Goal: Task Accomplishment & Management: Complete application form

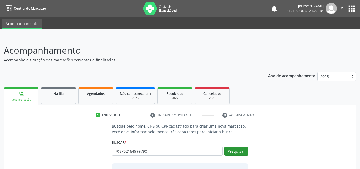
type input "708702164999790"
click at [239, 152] on button "Pesquisar" at bounding box center [237, 151] width 24 height 9
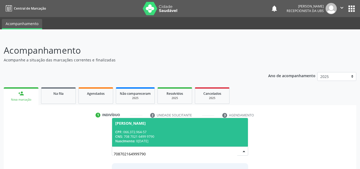
scroll to position [44, 0]
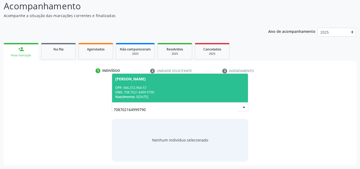
click at [208, 96] on div "Nascimento: 06/02/1997" at bounding box center [180, 97] width 130 height 5
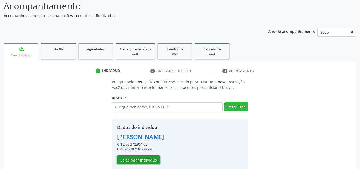
click at [153, 156] on button "Selecionar indivíduo" at bounding box center [138, 160] width 43 height 9
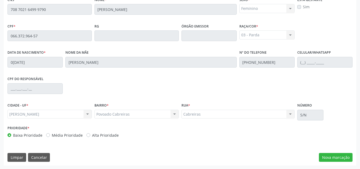
scroll to position [143, 0]
click at [328, 153] on button "Nova marcação" at bounding box center [336, 157] width 34 height 9
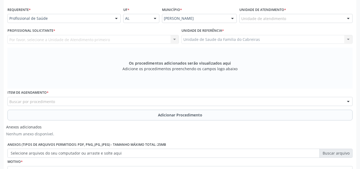
scroll to position [117, 0]
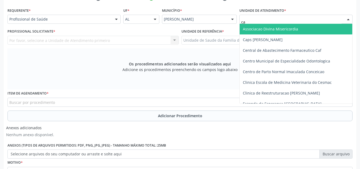
type input "cab"
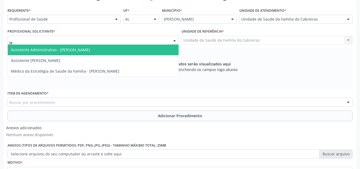
type input "let"
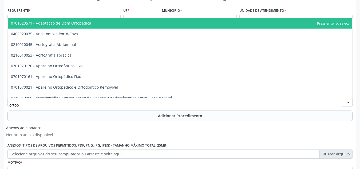
type input "ortope"
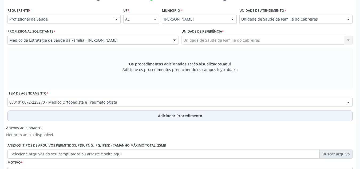
click at [192, 116] on span "Adicionar Procedimento" at bounding box center [180, 116] width 44 height 6
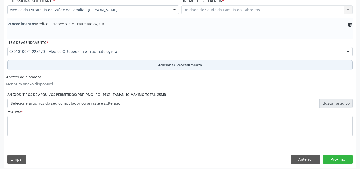
scroll to position [149, 0]
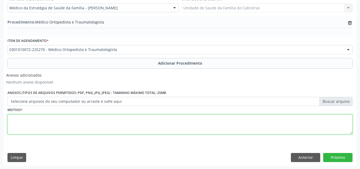
click at [175, 130] on textarea at bounding box center [179, 124] width 345 height 20
paste textarea "PACIENTE COM HISTÓRIA DE ACIDENTE AUTOMOBILÍTISCO HÁ CERCA DE 03 DIAS COM PERSI…"
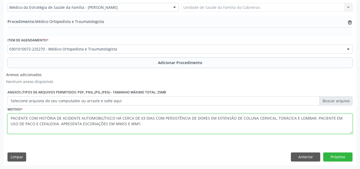
type textarea "PACIENTE COM HISTÓRIA DE ACIDENTE AUTOMOBILÍTISCO HÁ CERCA DE 03 DIAS COM PERSI…"
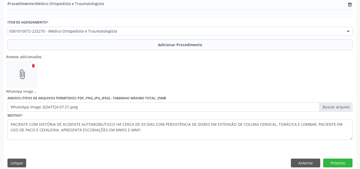
scroll to position [174, 0]
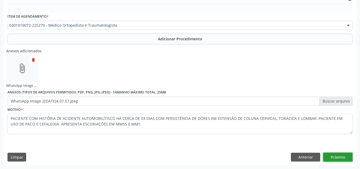
click at [345, 154] on button "Próximo" at bounding box center [338, 157] width 29 height 9
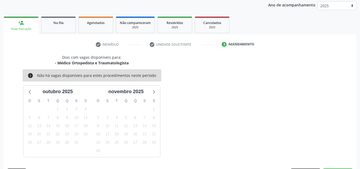
scroll to position [87, 0]
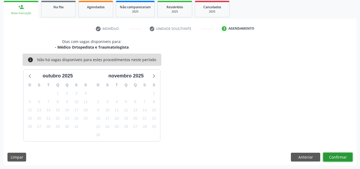
click at [338, 157] on button "Confirmar" at bounding box center [338, 157] width 29 height 9
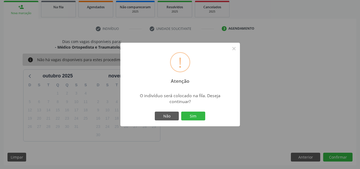
click at [181, 112] on button "Sim" at bounding box center [193, 116] width 24 height 9
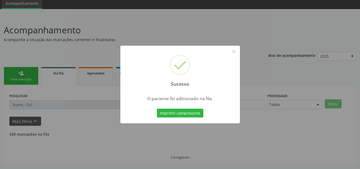
scroll to position [15, 0]
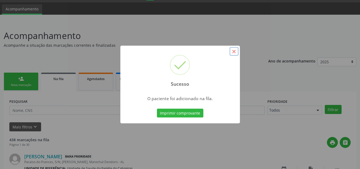
click at [233, 49] on button "×" at bounding box center [234, 51] width 9 height 9
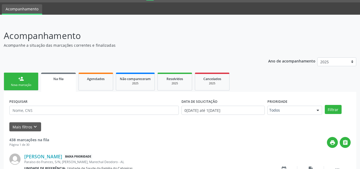
click at [27, 82] on link "person_add Nova marcação" at bounding box center [21, 82] width 35 height 18
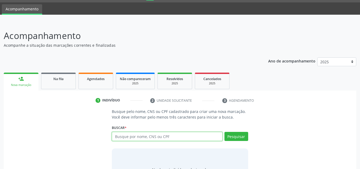
click at [140, 137] on input "text" at bounding box center [167, 136] width 111 height 9
type input "705005860006557"
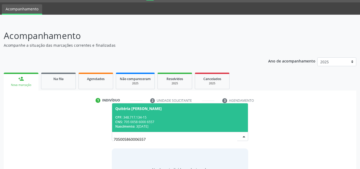
click at [190, 117] on div "CPF: 348.717.134-15" at bounding box center [180, 117] width 130 height 5
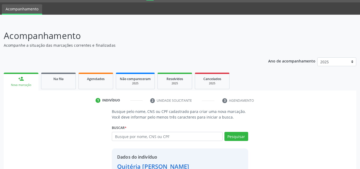
scroll to position [53, 0]
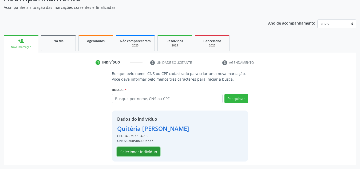
click at [148, 150] on button "Selecionar indivíduo" at bounding box center [138, 151] width 43 height 9
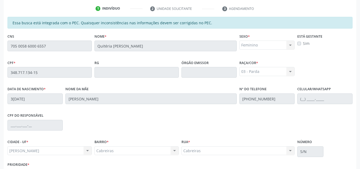
scroll to position [143, 0]
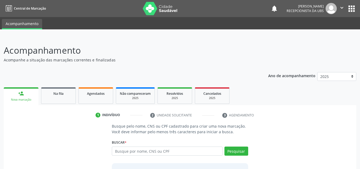
type input "7"
type input "705005860006557"
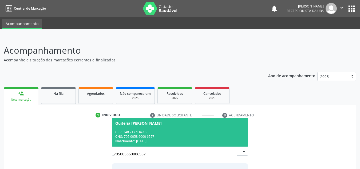
click at [130, 127] on span "Quitéria [PERSON_NAME] CPF: 348.717.134-15 CNS: 705 0058 6000 6557 Nascimento: …" at bounding box center [180, 132] width 136 height 29
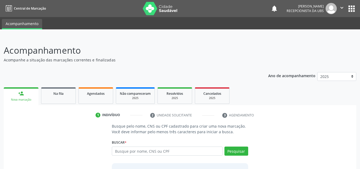
scroll to position [53, 0]
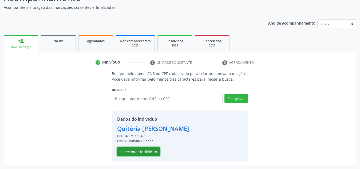
click at [143, 150] on button "Selecionar indivíduo" at bounding box center [138, 151] width 43 height 9
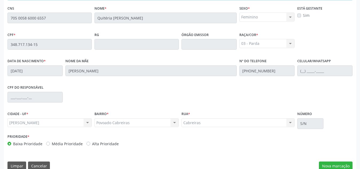
scroll to position [143, 0]
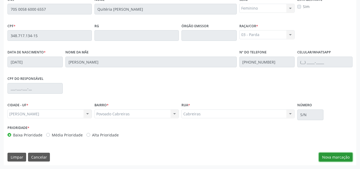
click at [329, 153] on button "Nova marcação" at bounding box center [336, 157] width 34 height 9
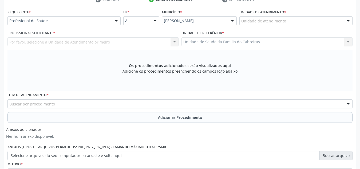
scroll to position [110, 0]
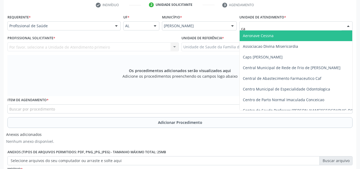
type input "cab"
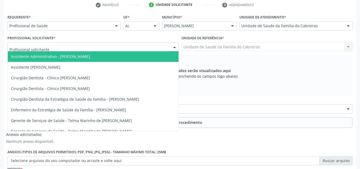
click at [130, 50] on div at bounding box center [93, 46] width 172 height 9
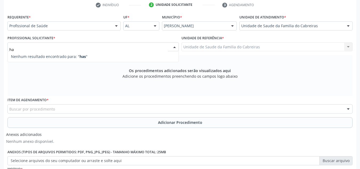
type input "h"
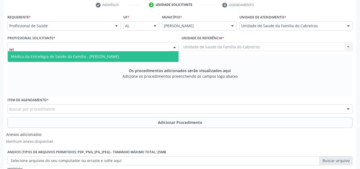
type input "leti"
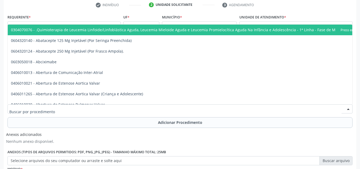
click at [101, 109] on div at bounding box center [179, 108] width 345 height 9
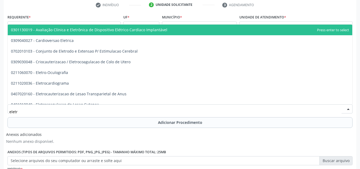
type input "eletro"
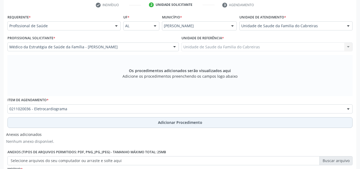
click at [101, 120] on button "Adicionar Procedimento" at bounding box center [179, 122] width 345 height 11
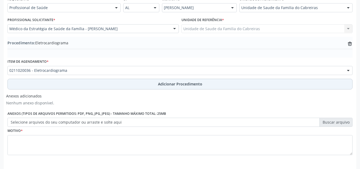
scroll to position [150, 0]
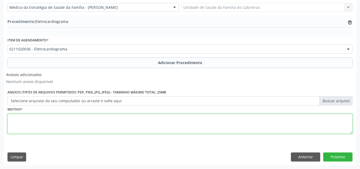
click at [90, 120] on textarea at bounding box center [179, 124] width 345 height 20
type textarea "HAS"
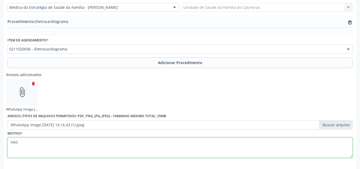
scroll to position [174, 0]
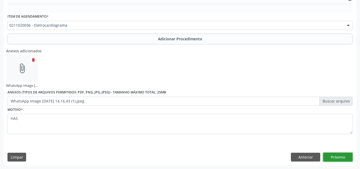
click at [334, 156] on button "Próximo" at bounding box center [338, 157] width 29 height 9
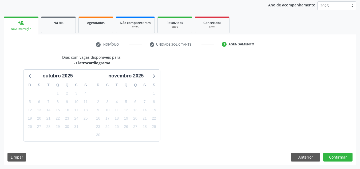
scroll to position [87, 0]
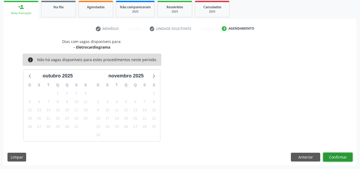
click at [334, 156] on button "Confirmar" at bounding box center [338, 157] width 29 height 9
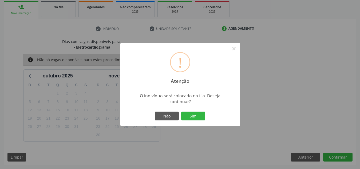
click at [181, 112] on button "Sim" at bounding box center [193, 116] width 24 height 9
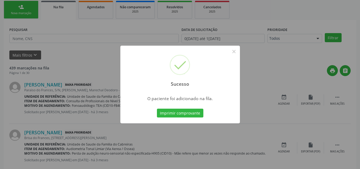
scroll to position [15, 0]
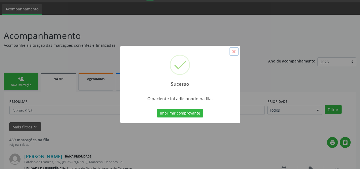
click at [236, 53] on button "×" at bounding box center [234, 51] width 9 height 9
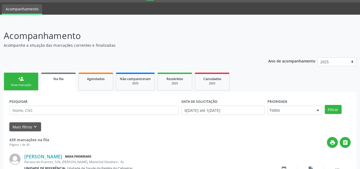
click at [23, 87] on link "person_add Nova marcação" at bounding box center [21, 82] width 35 height 18
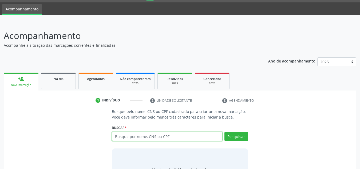
click at [143, 134] on input "text" at bounding box center [167, 136] width 111 height 9
paste input "705005860006557"
type input "705005860006557"
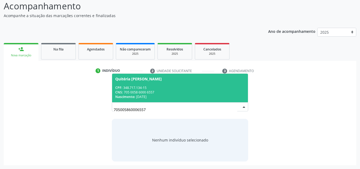
click at [173, 89] on div "CPF: 348.717.134-15" at bounding box center [180, 88] width 130 height 5
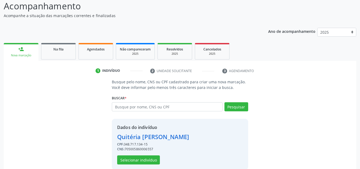
scroll to position [53, 0]
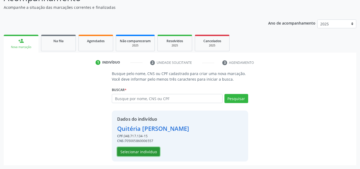
click at [145, 151] on button "Selecionar indivíduo" at bounding box center [138, 151] width 43 height 9
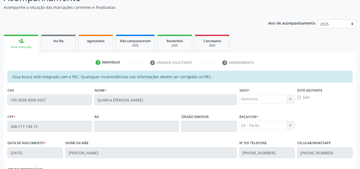
scroll to position [143, 0]
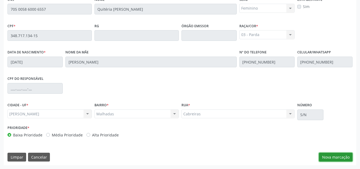
click at [333, 157] on button "Nova marcação" at bounding box center [336, 157] width 34 height 9
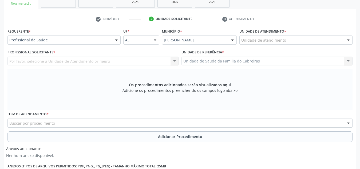
scroll to position [96, 0]
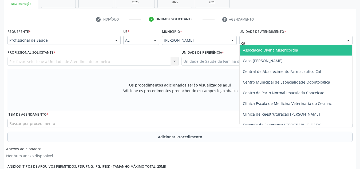
type input "cab"
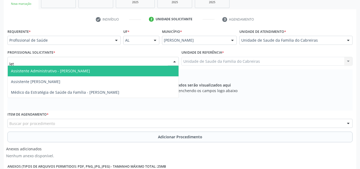
type input "leti"
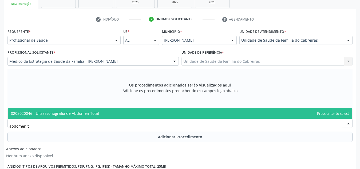
type input "abdomen to"
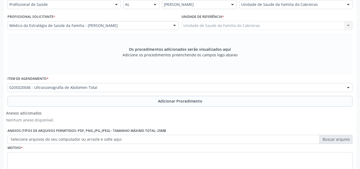
scroll to position [134, 0]
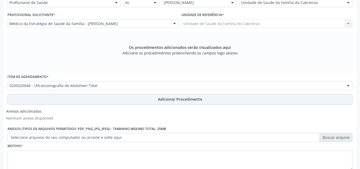
click at [227, 100] on button "Adicionar Procedimento" at bounding box center [179, 99] width 345 height 11
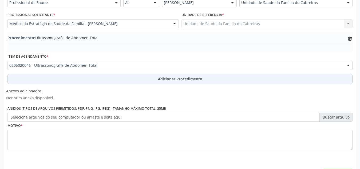
scroll to position [150, 0]
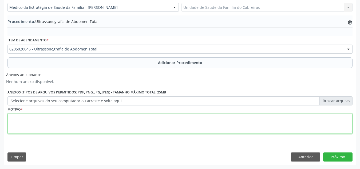
click at [212, 119] on textarea at bounding box center [179, 124] width 345 height 20
type textarea "Controle litíase renal"
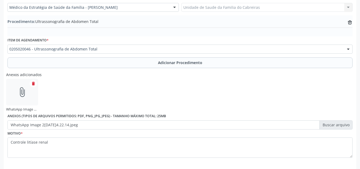
scroll to position [174, 0]
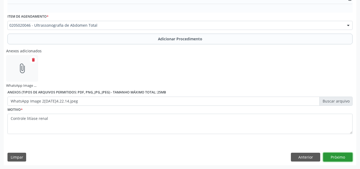
click at [342, 155] on button "Próximo" at bounding box center [338, 157] width 29 height 9
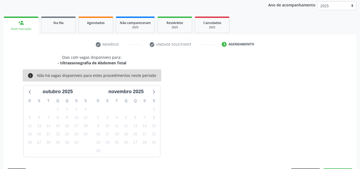
scroll to position [87, 0]
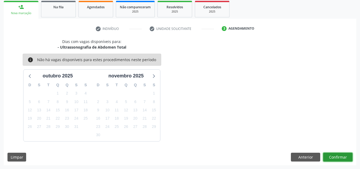
click at [342, 155] on button "Confirmar" at bounding box center [338, 157] width 29 height 9
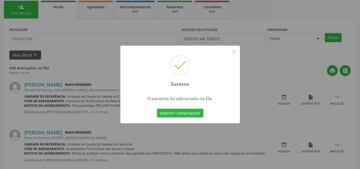
scroll to position [15, 0]
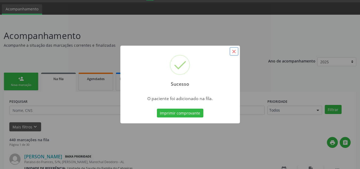
click at [232, 49] on button "×" at bounding box center [234, 51] width 9 height 9
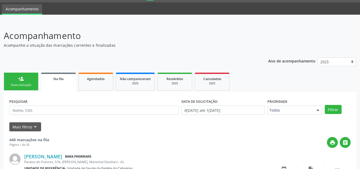
click at [21, 83] on div "Nova marcação" at bounding box center [21, 85] width 27 height 4
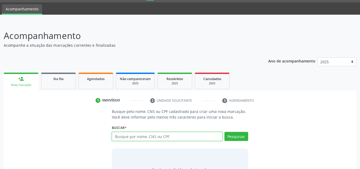
click at [136, 138] on input "text" at bounding box center [167, 136] width 111 height 9
type input "7"
type input "700407470863940"
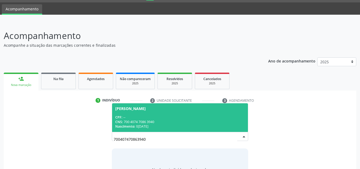
click at [156, 117] on div "CPF: --" at bounding box center [180, 117] width 130 height 5
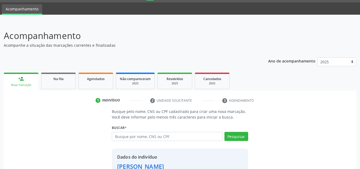
scroll to position [53, 0]
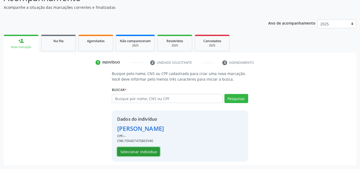
click at [141, 148] on button "Selecionar indivíduo" at bounding box center [138, 151] width 43 height 9
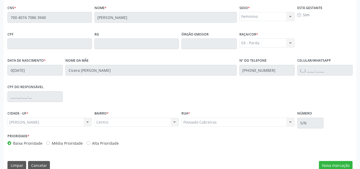
scroll to position [143, 0]
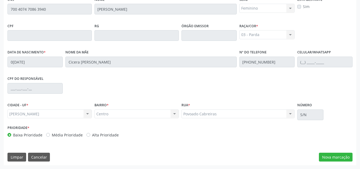
click at [230, 92] on div "CPF do responsável" at bounding box center [180, 88] width 348 height 26
click at [42, 157] on button "Cancelar" at bounding box center [39, 157] width 22 height 9
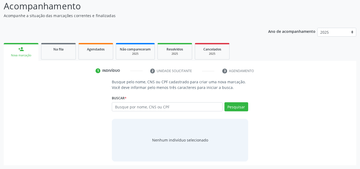
scroll to position [44, 0]
click at [143, 108] on input "text" at bounding box center [167, 106] width 111 height 9
paste input "700407470863940"
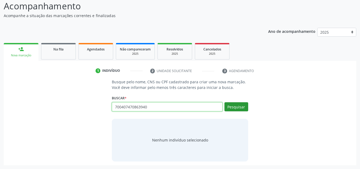
type input "700407470863940"
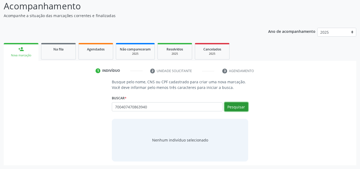
click at [229, 107] on button "Pesquisar" at bounding box center [237, 106] width 24 height 9
type input "700407470863940"
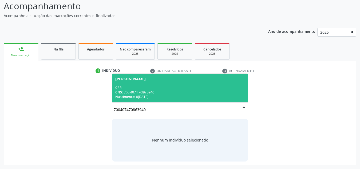
click at [224, 84] on span "[PERSON_NAME] CPF: -- CNS: 700 4074 7086 3940 Nascimento: 0[DATE]" at bounding box center [180, 88] width 136 height 29
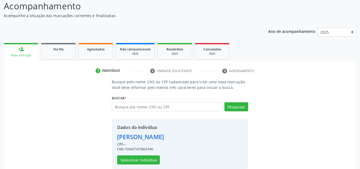
scroll to position [53, 0]
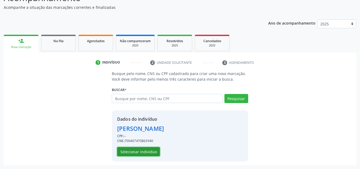
click at [150, 150] on button "Selecionar indivíduo" at bounding box center [138, 151] width 43 height 9
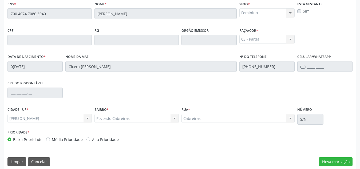
scroll to position [143, 0]
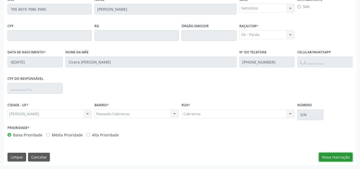
click at [331, 154] on button "Nova marcação" at bounding box center [336, 157] width 34 height 9
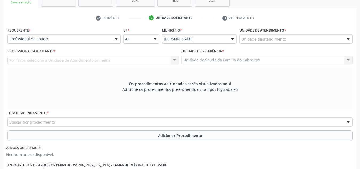
scroll to position [97, 0]
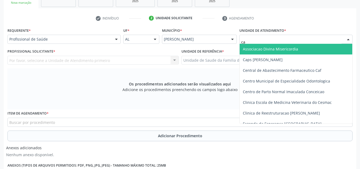
type input "cab"
click at [275, 40] on input "cab" at bounding box center [292, 42] width 100 height 11
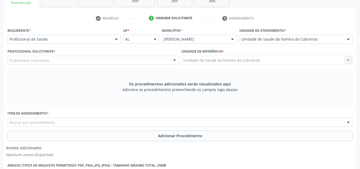
click at [139, 61] on div "Profissional solicitante" at bounding box center [93, 60] width 172 height 9
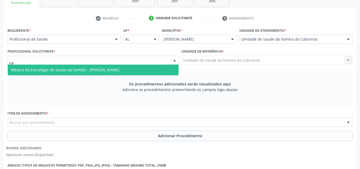
type input "c"
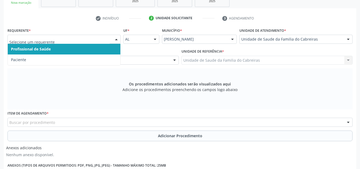
click at [97, 36] on div at bounding box center [63, 39] width 113 height 9
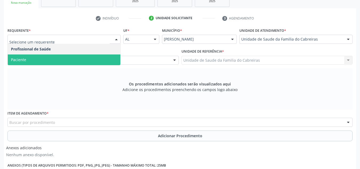
click at [90, 59] on span "Paciente" at bounding box center [64, 60] width 113 height 11
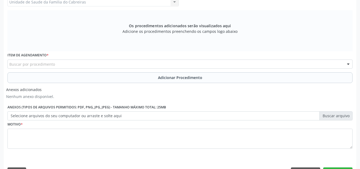
scroll to position [156, 0]
click at [88, 64] on div "Buscar por procedimento" at bounding box center [179, 63] width 345 height 9
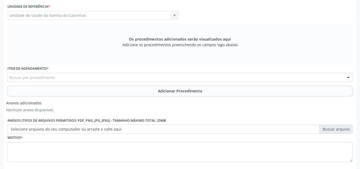
scroll to position [142, 0]
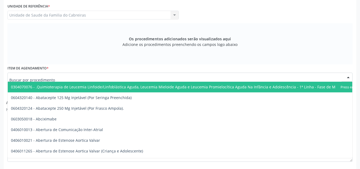
click at [59, 79] on div at bounding box center [179, 77] width 345 height 9
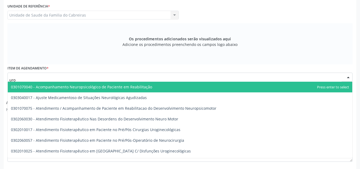
type input "urol"
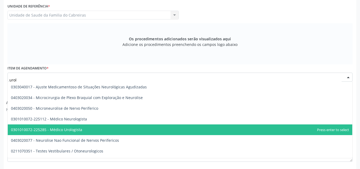
click at [62, 129] on span "0301010072-225285 - Médico Urologista" at bounding box center [46, 129] width 71 height 5
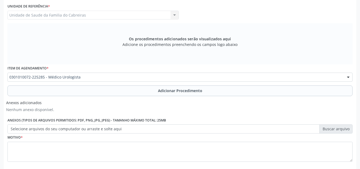
scroll to position [170, 0]
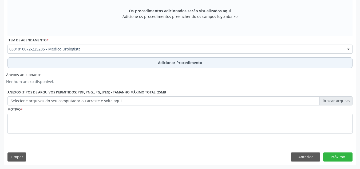
click at [126, 62] on button "Adicionar Procedimento" at bounding box center [179, 62] width 345 height 11
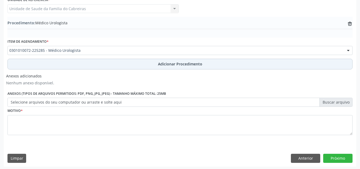
scroll to position [150, 0]
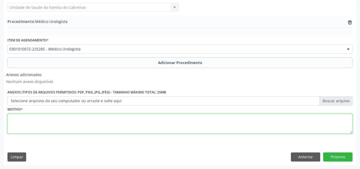
click at [110, 123] on textarea at bounding box center [179, 124] width 345 height 20
type textarea "i"
type textarea "Incontinência urinária após histerectomia total"
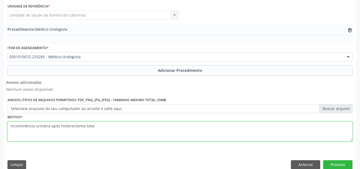
scroll to position [143, 0]
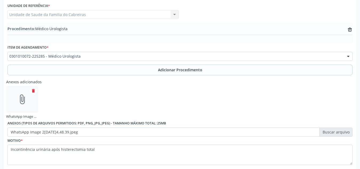
click at [240, 91] on div "Anexos adicionados attach_file WhatsApp Image 2[DATE]4.48.39.jpeg delete Anexos…" at bounding box center [180, 107] width 348 height 60
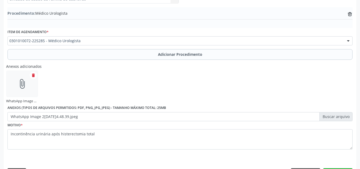
scroll to position [174, 0]
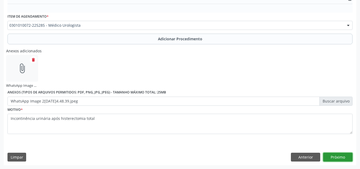
click at [339, 160] on button "Próximo" at bounding box center [338, 157] width 29 height 9
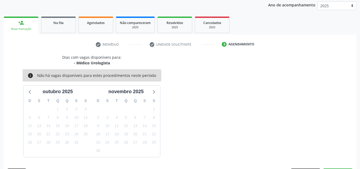
scroll to position [87, 0]
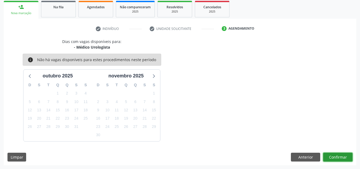
click at [339, 160] on button "Confirmar" at bounding box center [338, 157] width 29 height 9
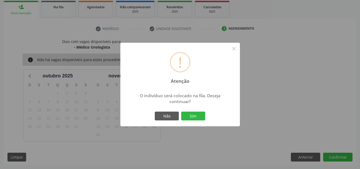
click at [181, 112] on button "Sim" at bounding box center [193, 116] width 24 height 9
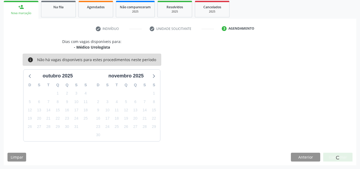
scroll to position [15, 0]
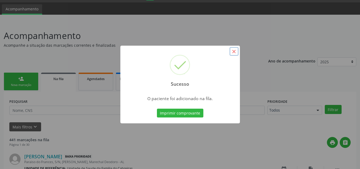
click at [230, 52] on button "×" at bounding box center [234, 51] width 9 height 9
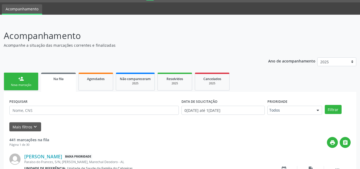
click at [26, 81] on link "person_add Nova marcação" at bounding box center [21, 82] width 35 height 18
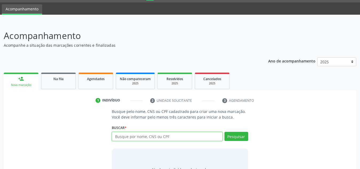
click at [140, 137] on input "text" at bounding box center [167, 136] width 111 height 9
type input "706001336130842"
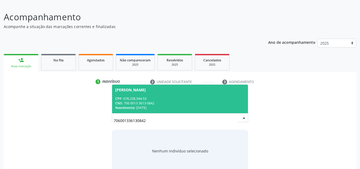
scroll to position [44, 0]
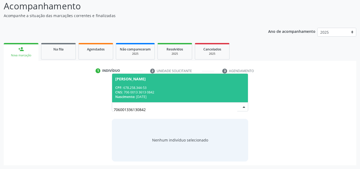
click at [152, 89] on div "CPF: 678.258.344-53" at bounding box center [180, 88] width 130 height 5
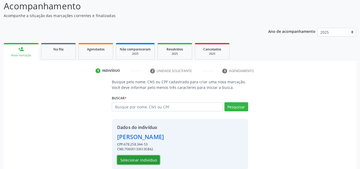
click at [139, 157] on button "Selecionar indivíduo" at bounding box center [138, 160] width 43 height 9
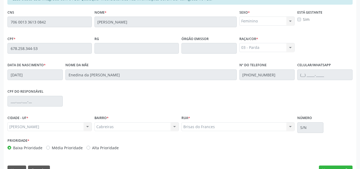
scroll to position [143, 0]
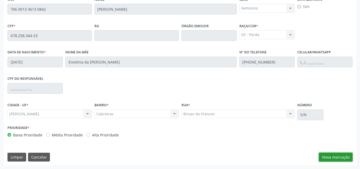
click at [325, 154] on button "Nova marcação" at bounding box center [336, 157] width 34 height 9
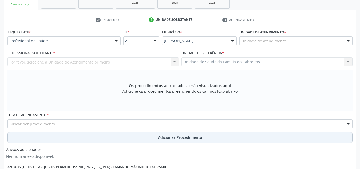
scroll to position [95, 0]
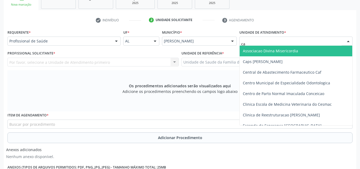
type input "cab"
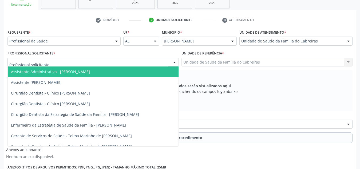
click at [138, 63] on div at bounding box center [93, 62] width 172 height 9
type input "f"
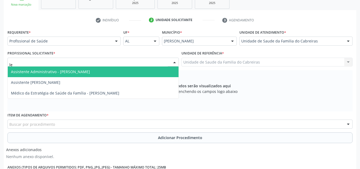
type input "let"
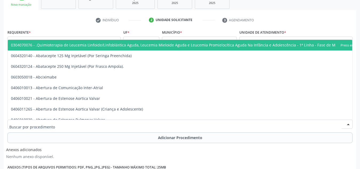
click at [134, 122] on div at bounding box center [179, 124] width 345 height 9
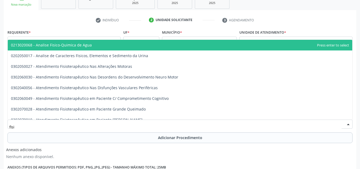
type input "fisio"
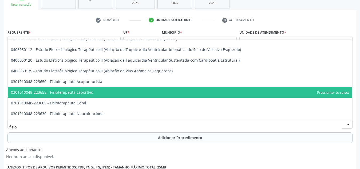
scroll to position [380, 0]
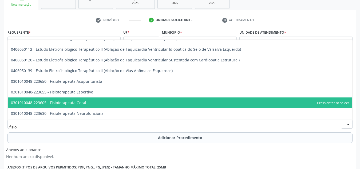
click at [134, 102] on span "0301010048-223605 - Fisioterapeuta Geral" at bounding box center [180, 103] width 345 height 11
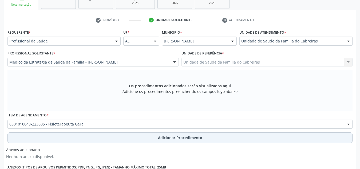
click at [131, 136] on button "Adicionar Procedimento" at bounding box center [179, 138] width 345 height 11
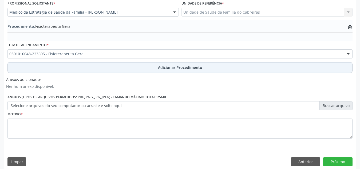
scroll to position [148, 0]
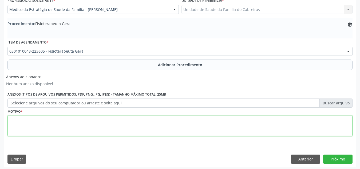
click at [137, 118] on textarea at bounding box center [179, 126] width 345 height 20
click at [79, 118] on textarea "Reabilitação pós quadro de AVC" at bounding box center [179, 126] width 345 height 20
type textarea "Reabilitação pós quadro de AVC"
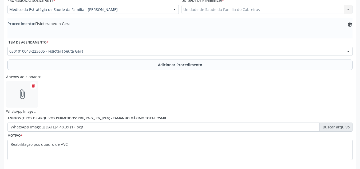
click at [228, 92] on div "Anexos adicionados attach_file WhatsApp Image 2[DATE]4.48.39 (1).jpeg delete An…" at bounding box center [180, 102] width 348 height 60
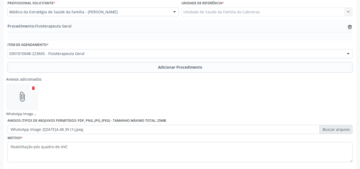
scroll to position [174, 0]
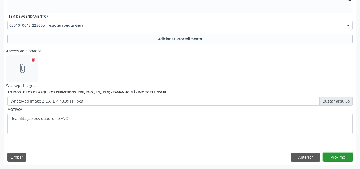
click at [347, 158] on button "Próximo" at bounding box center [338, 157] width 29 height 9
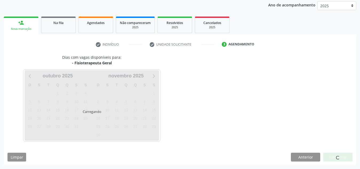
scroll to position [87, 0]
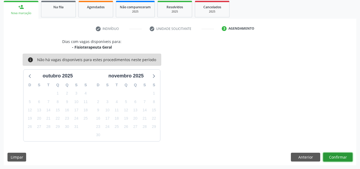
click at [347, 158] on button "Confirmar" at bounding box center [338, 157] width 29 height 9
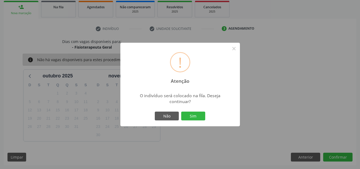
click at [181, 112] on button "Sim" at bounding box center [193, 116] width 24 height 9
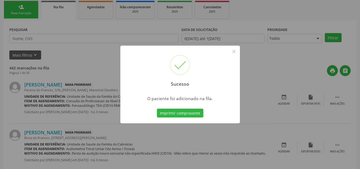
scroll to position [15, 0]
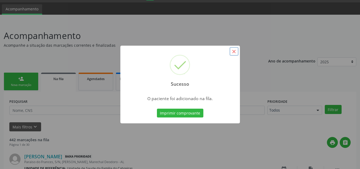
click at [234, 51] on button "×" at bounding box center [234, 51] width 9 height 9
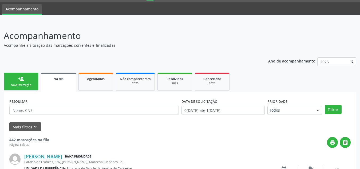
click at [20, 79] on div "person_add" at bounding box center [21, 79] width 6 height 6
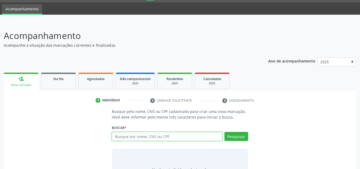
click at [120, 140] on input "text" at bounding box center [167, 136] width 111 height 9
type input "700405935429943"
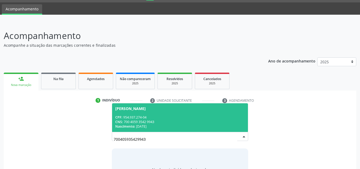
click at [146, 111] on div "[PERSON_NAME]" at bounding box center [130, 109] width 30 height 4
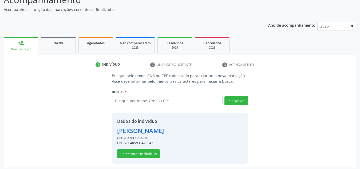
scroll to position [53, 0]
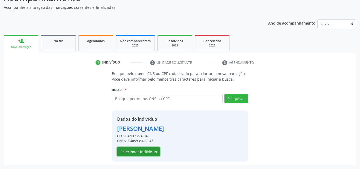
click at [145, 149] on button "Selecionar indivíduo" at bounding box center [138, 151] width 43 height 9
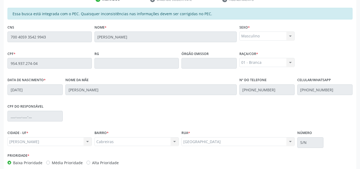
scroll to position [143, 0]
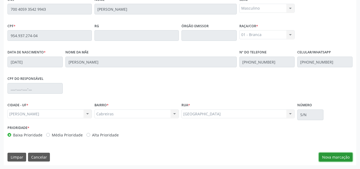
click at [320, 154] on button "Nova marcação" at bounding box center [336, 157] width 34 height 9
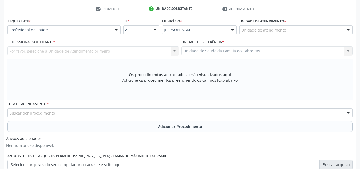
scroll to position [106, 0]
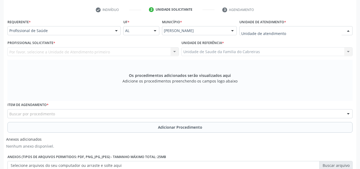
click at [285, 30] on div at bounding box center [296, 30] width 113 height 9
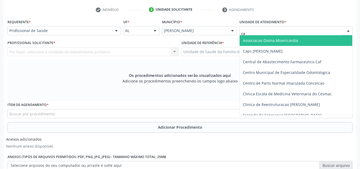
type input "cab"
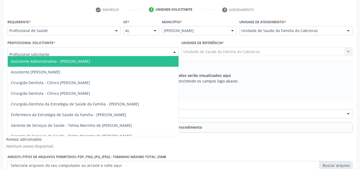
click at [151, 51] on div at bounding box center [93, 51] width 172 height 9
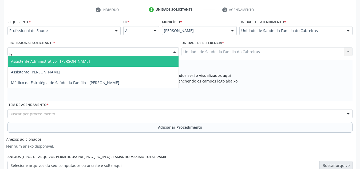
type input "let"
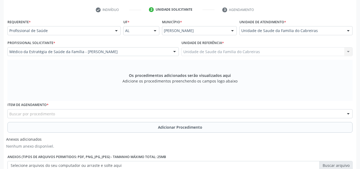
click at [152, 110] on div "Buscar por procedimento" at bounding box center [179, 113] width 345 height 9
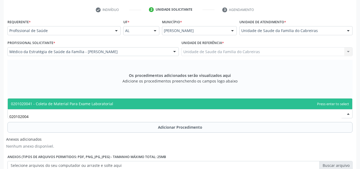
type input "0201020041"
click at [158, 102] on span "0201020041 - Coleta de Material Para Exame Laboratorial" at bounding box center [180, 104] width 345 height 11
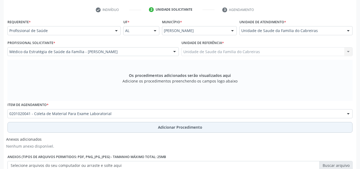
click at [151, 126] on button "Adicionar Procedimento" at bounding box center [179, 127] width 345 height 11
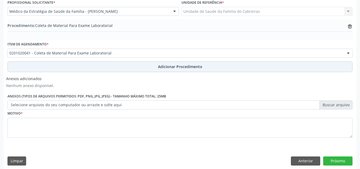
scroll to position [150, 0]
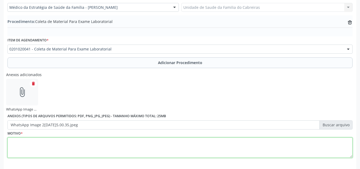
click at [169, 145] on textarea at bounding box center [179, 148] width 345 height 20
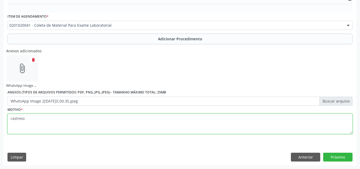
type textarea "rastreio"
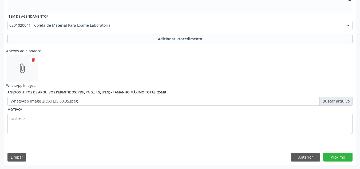
click at [257, 79] on div "Anexos adicionados attach_file WhatsApp Image 2[DATE]5.00.35.jpeg delete Anexos…" at bounding box center [180, 76] width 348 height 60
click at [341, 157] on button "Próximo" at bounding box center [338, 157] width 29 height 9
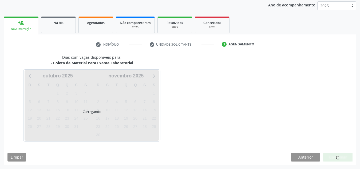
scroll to position [87, 0]
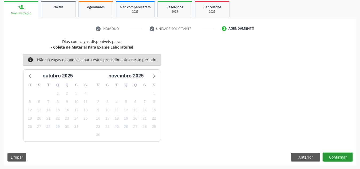
click at [341, 157] on button "Confirmar" at bounding box center [338, 157] width 29 height 9
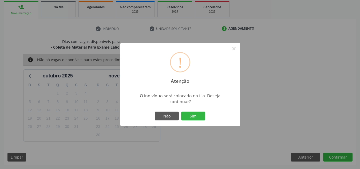
click at [181, 112] on button "Sim" at bounding box center [193, 116] width 24 height 9
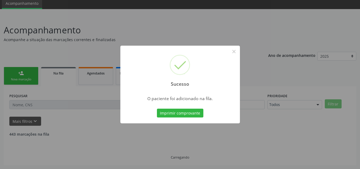
scroll to position [15, 0]
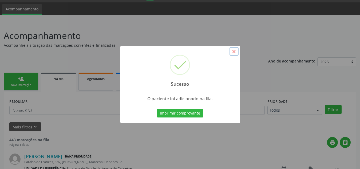
click at [233, 50] on button "×" at bounding box center [234, 51] width 9 height 9
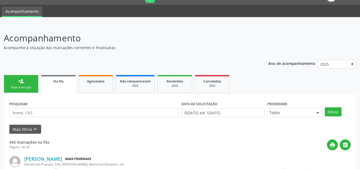
scroll to position [12, 0]
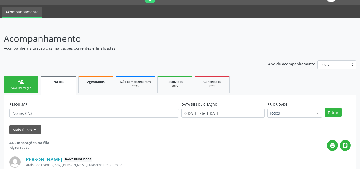
click at [17, 79] on link "person_add Nova marcação" at bounding box center [21, 85] width 35 height 18
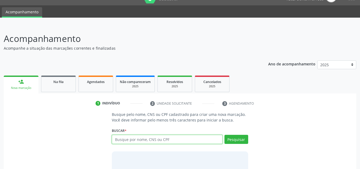
click at [129, 138] on input "text" at bounding box center [167, 139] width 111 height 9
type input "95493727404"
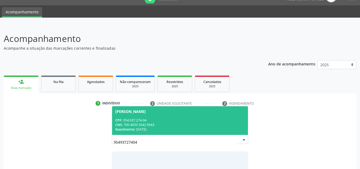
click at [154, 119] on div "CPF: 954.937.274-04" at bounding box center [180, 120] width 130 height 5
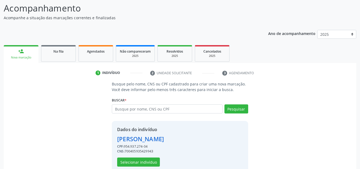
scroll to position [44, 0]
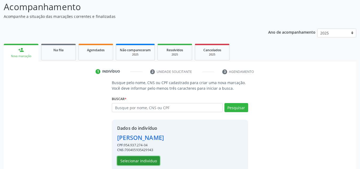
click at [147, 158] on button "Selecionar indivíduo" at bounding box center [138, 160] width 43 height 9
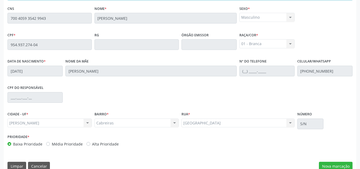
scroll to position [143, 0]
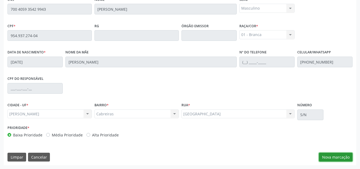
click at [329, 157] on button "Nova marcação" at bounding box center [336, 157] width 34 height 9
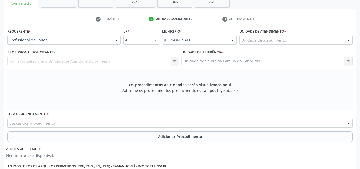
scroll to position [96, 0]
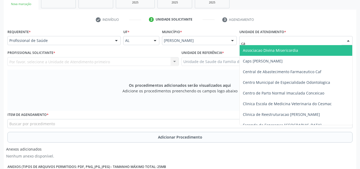
type input "cab"
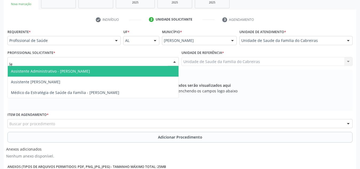
type input "let"
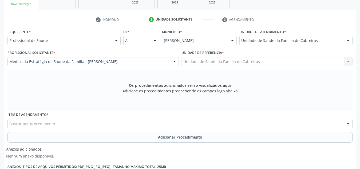
click at [248, 123] on div "Buscar por procedimento" at bounding box center [179, 123] width 345 height 9
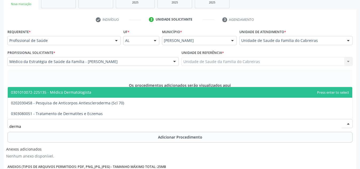
type input "dermat"
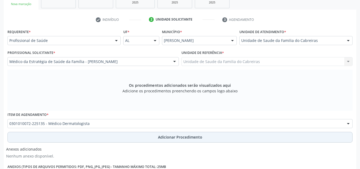
click at [234, 136] on button "Adicionar Procedimento" at bounding box center [179, 137] width 345 height 11
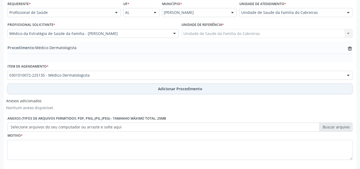
scroll to position [130, 0]
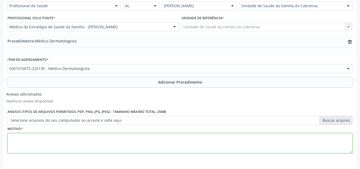
click at [205, 145] on textarea at bounding box center [179, 143] width 345 height 20
type textarea "Outros transtornos ligados à diminuição da formação de melanina"
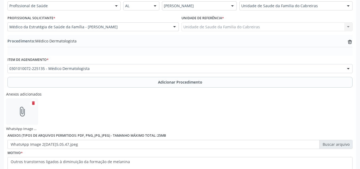
click at [207, 107] on div "Anexos adicionados attach_file WhatsApp Image 2[DATE]5.05.47.jpeg delete Anexos…" at bounding box center [180, 120] width 348 height 60
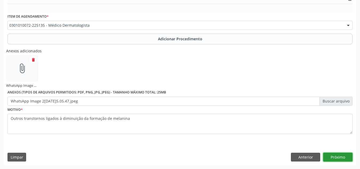
click at [342, 156] on button "Próximo" at bounding box center [338, 157] width 29 height 9
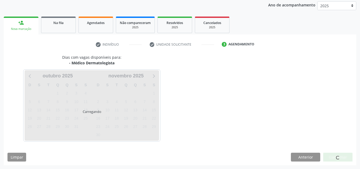
scroll to position [87, 0]
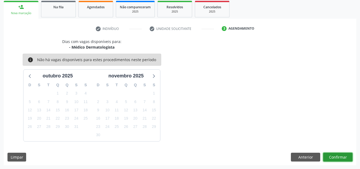
click at [342, 156] on button "Confirmar" at bounding box center [338, 157] width 29 height 9
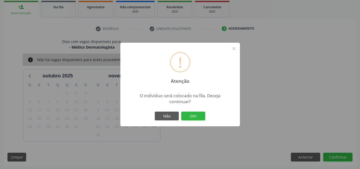
click at [181, 112] on button "Sim" at bounding box center [193, 116] width 24 height 9
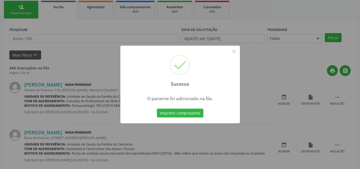
scroll to position [15, 0]
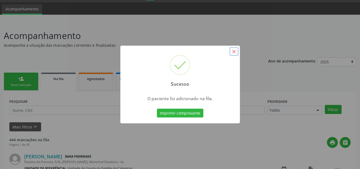
click at [233, 53] on button "×" at bounding box center [234, 51] width 9 height 9
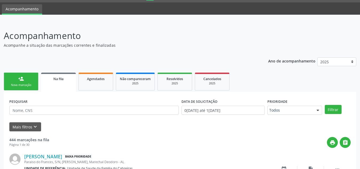
click at [14, 86] on div "Nova marcação" at bounding box center [21, 85] width 27 height 4
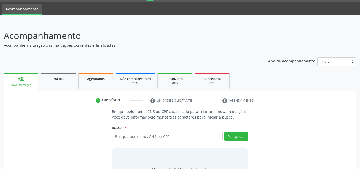
scroll to position [44, 0]
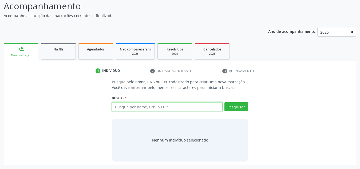
click at [123, 105] on input "text" at bounding box center [167, 106] width 111 height 9
type input "700405935429943"
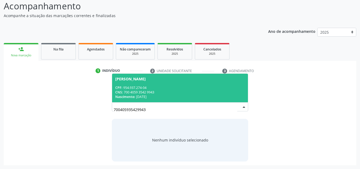
click at [142, 95] on div "Nascimento: 3[DATE]" at bounding box center [180, 97] width 130 height 5
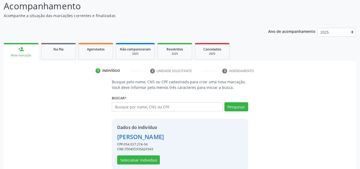
scroll to position [53, 0]
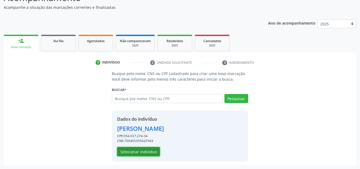
click at [139, 150] on button "Selecionar indivíduo" at bounding box center [138, 151] width 43 height 9
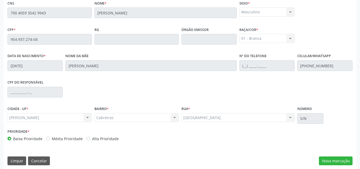
scroll to position [143, 0]
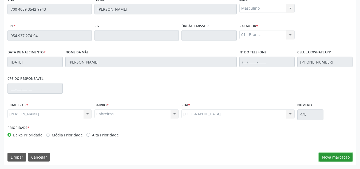
click at [329, 158] on button "Nova marcação" at bounding box center [336, 157] width 34 height 9
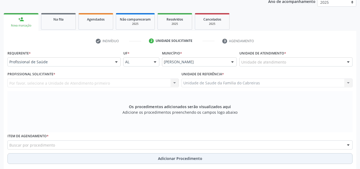
scroll to position [74, 0]
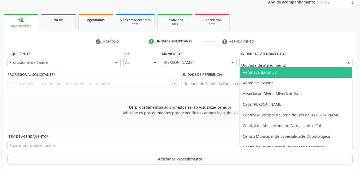
click at [306, 64] on div at bounding box center [296, 62] width 113 height 9
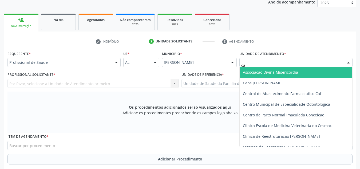
type input "cab"
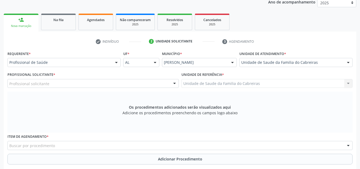
click at [147, 85] on div "Profissional solicitante" at bounding box center [93, 83] width 172 height 9
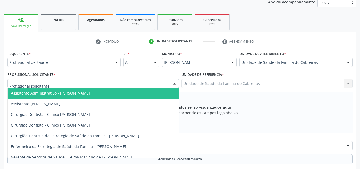
type input "e"
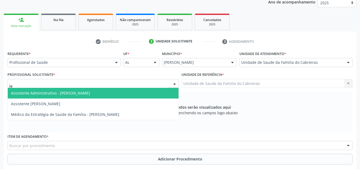
type input "let"
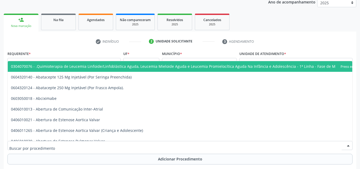
click at [131, 144] on div at bounding box center [179, 145] width 345 height 9
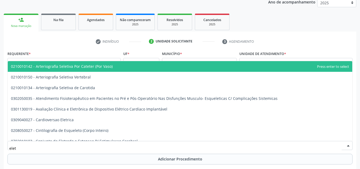
type input "eletr"
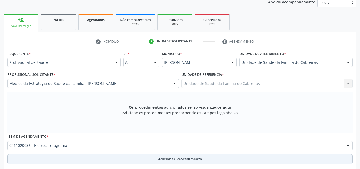
click at [128, 159] on button "Adicionar Procedimento" at bounding box center [179, 159] width 345 height 11
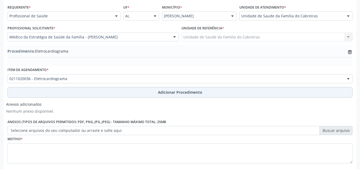
scroll to position [121, 0]
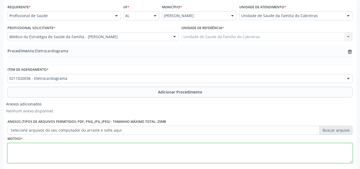
click at [134, 153] on textarea at bounding box center [179, 153] width 345 height 20
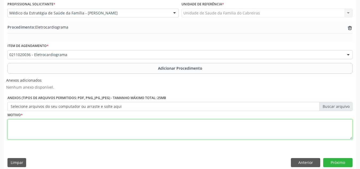
scroll to position [145, 0]
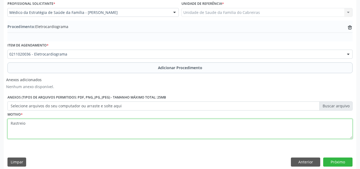
type textarea "Rastreio"
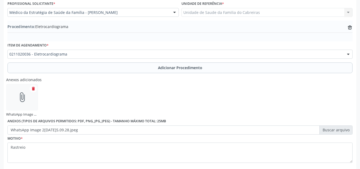
scroll to position [174, 0]
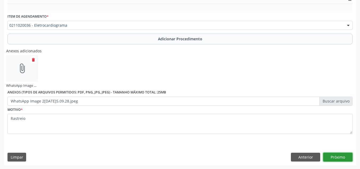
click at [332, 160] on button "Próximo" at bounding box center [338, 157] width 29 height 9
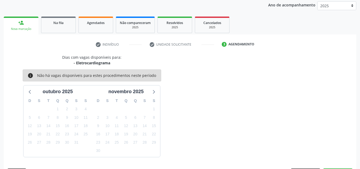
scroll to position [87, 0]
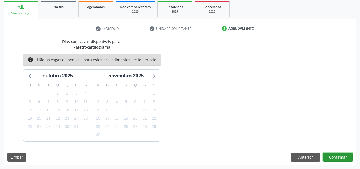
click at [332, 160] on button "Confirmar" at bounding box center [338, 157] width 29 height 9
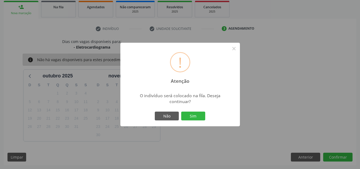
click at [181, 112] on button "Sim" at bounding box center [193, 116] width 24 height 9
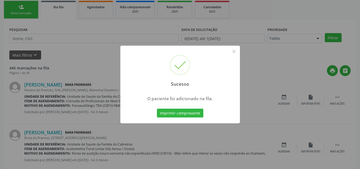
scroll to position [15, 0]
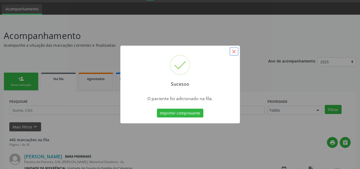
click at [232, 53] on button "×" at bounding box center [234, 51] width 9 height 9
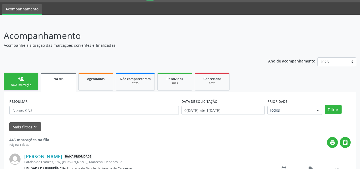
click at [30, 79] on link "person_add Nova marcação" at bounding box center [21, 82] width 35 height 18
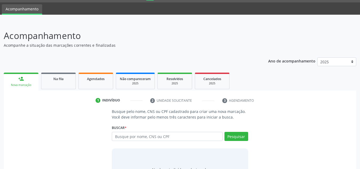
click at [135, 133] on div "Buscar * Busque por nome, CNS ou CPF Nenhum resultado encontrado para: " " Digi…" at bounding box center [180, 134] width 137 height 21
click at [135, 133] on input "text" at bounding box center [167, 136] width 111 height 9
type input "708106510557230"
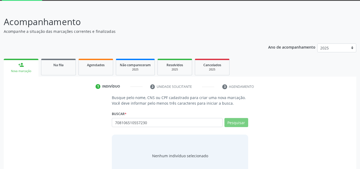
scroll to position [29, 0]
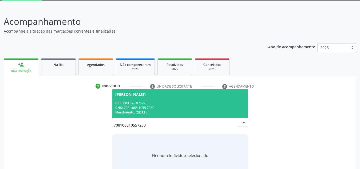
click at [147, 106] on div "CNS: 708 1065 1055 7230" at bounding box center [180, 108] width 130 height 5
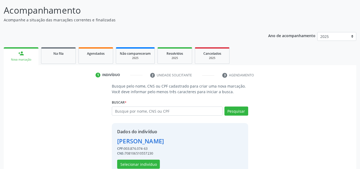
scroll to position [53, 0]
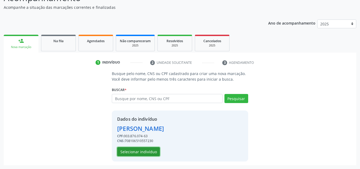
click at [134, 152] on button "Selecionar indivíduo" at bounding box center [138, 151] width 43 height 9
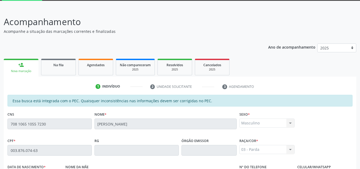
scroll to position [15, 0]
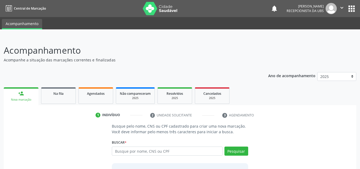
scroll to position [15, 0]
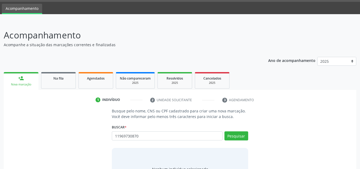
type input "11969730870"
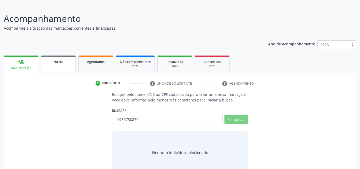
scroll to position [44, 0]
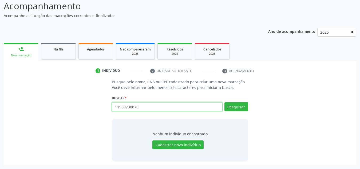
click at [178, 110] on input "11969730870" at bounding box center [167, 106] width 111 height 9
click at [131, 107] on input "11969730870" at bounding box center [167, 106] width 111 height 9
type input "708106510557230"
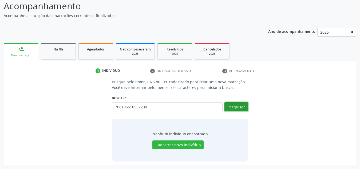
click at [235, 105] on button "Pesquisar" at bounding box center [237, 106] width 24 height 9
type input "708106510557230"
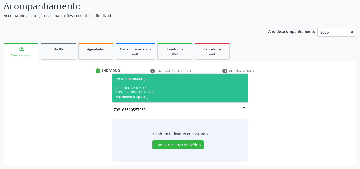
click at [229, 91] on div "CNS: 708 1065 1055 7230" at bounding box center [180, 92] width 130 height 5
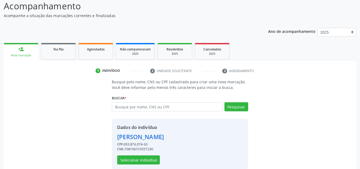
scroll to position [53, 0]
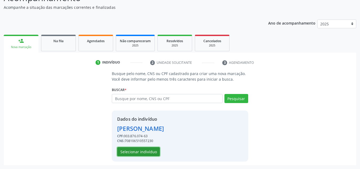
click at [152, 153] on button "Selecionar indivíduo" at bounding box center [138, 151] width 43 height 9
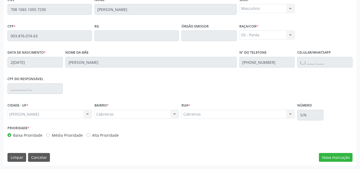
scroll to position [143, 0]
click at [331, 156] on button "Nova marcação" at bounding box center [336, 157] width 34 height 9
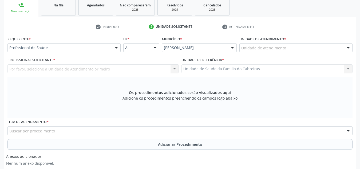
scroll to position [88, 0]
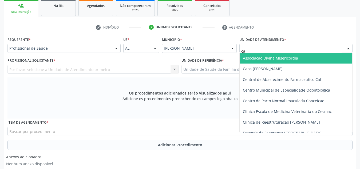
type input "cab"
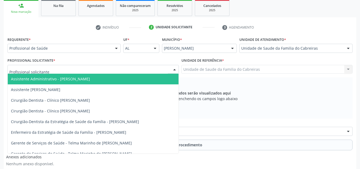
click at [101, 71] on div at bounding box center [93, 69] width 172 height 9
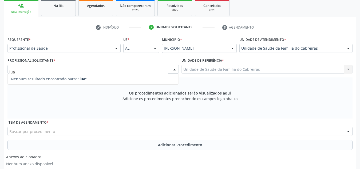
type input "luan"
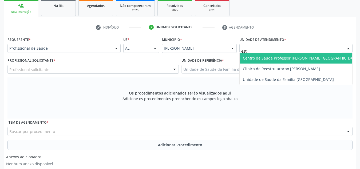
type input "esta"
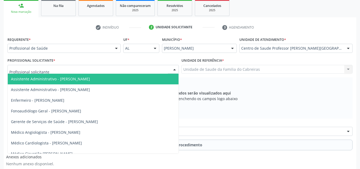
click at [159, 65] on div at bounding box center [93, 69] width 172 height 9
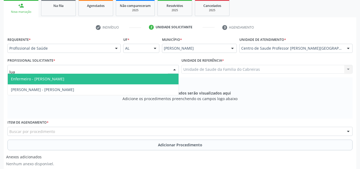
type input "luan"
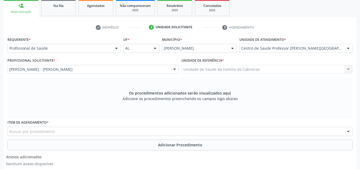
click at [106, 133] on div "Buscar por procedimento" at bounding box center [179, 131] width 345 height 9
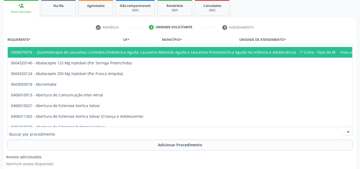
click at [81, 127] on div at bounding box center [179, 131] width 345 height 9
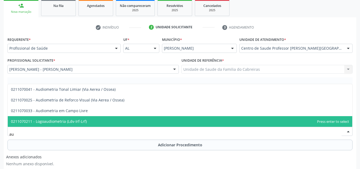
type input "a"
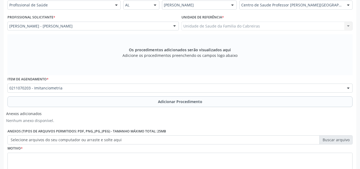
scroll to position [138, 0]
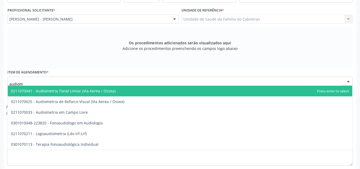
type input "audiome"
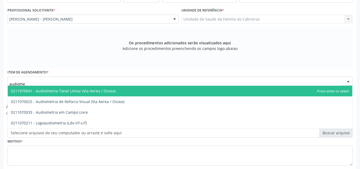
click at [90, 92] on span "0211070041 - Audiometria Tonal Limiar (Via Aerea / Ossea)" at bounding box center [63, 90] width 105 height 5
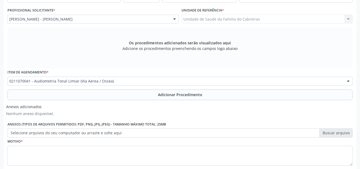
click at [90, 92] on button "Adicionar Procedimento" at bounding box center [179, 95] width 345 height 11
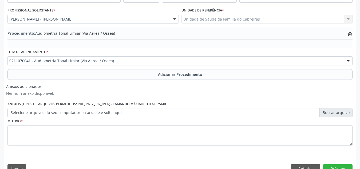
scroll to position [150, 0]
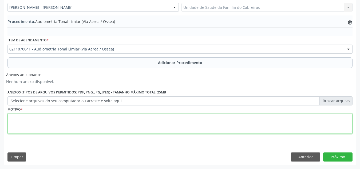
click at [80, 122] on textarea at bounding box center [179, 124] width 345 height 20
type textarea "Audiometria infantil/comportamental. Risco de perda auditiva"
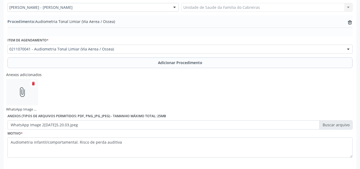
scroll to position [174, 0]
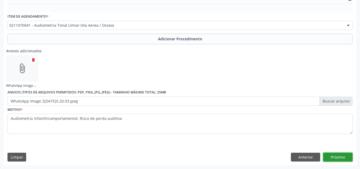
click at [336, 156] on button "Próximo" at bounding box center [338, 157] width 29 height 9
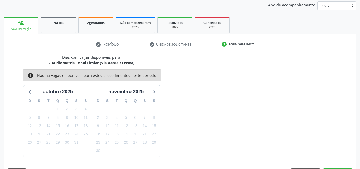
scroll to position [87, 0]
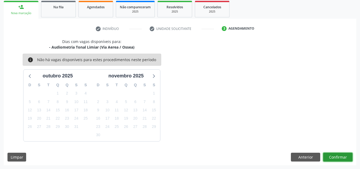
click at [336, 156] on button "Confirmar" at bounding box center [338, 157] width 29 height 9
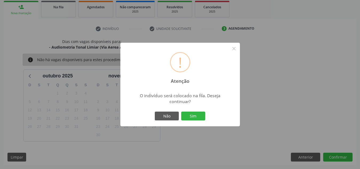
click at [181, 112] on button "Sim" at bounding box center [193, 116] width 24 height 9
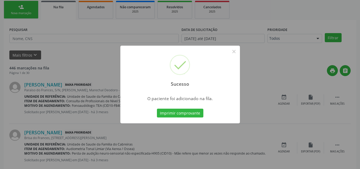
scroll to position [15, 0]
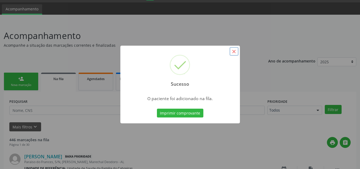
click at [236, 48] on button "×" at bounding box center [234, 51] width 9 height 9
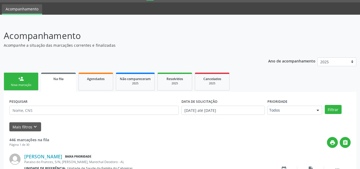
click at [27, 82] on link "person_add Nova marcação" at bounding box center [21, 82] width 35 height 18
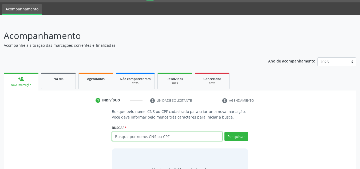
click at [119, 137] on input "text" at bounding box center [167, 136] width 111 height 9
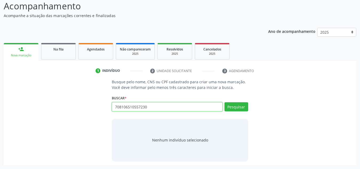
type input "708106510557230"
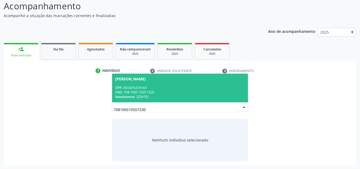
click at [152, 87] on div "CPF: 003.876.074-63" at bounding box center [180, 88] width 130 height 5
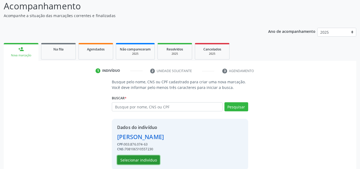
click at [146, 158] on button "Selecionar indivíduo" at bounding box center [138, 160] width 43 height 9
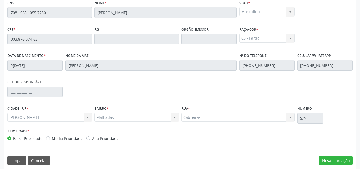
scroll to position [143, 0]
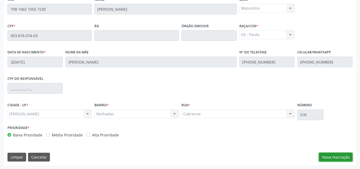
click at [327, 156] on button "Nova marcação" at bounding box center [336, 157] width 34 height 9
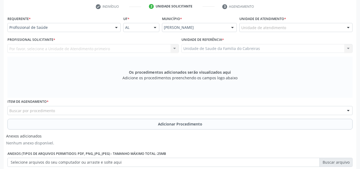
scroll to position [103, 0]
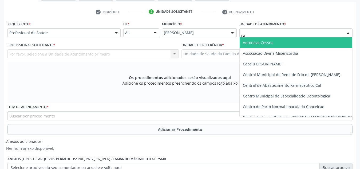
type input "cab"
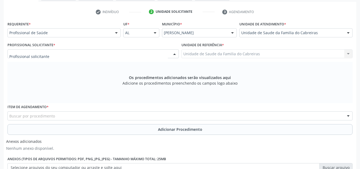
click at [145, 52] on div at bounding box center [93, 53] width 172 height 9
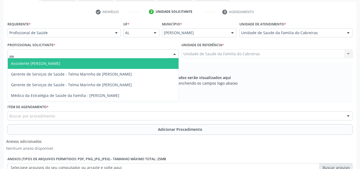
type input "i"
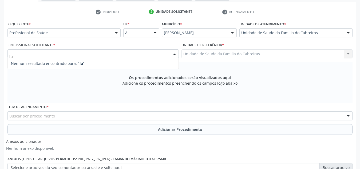
type input "l"
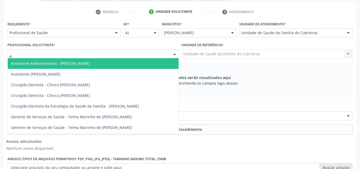
type input "r"
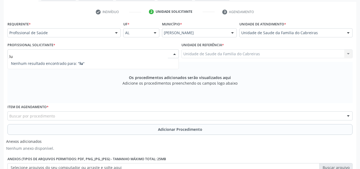
type input "l"
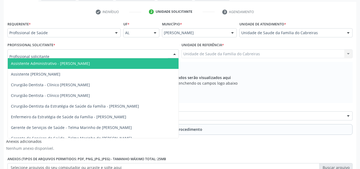
type input "i"
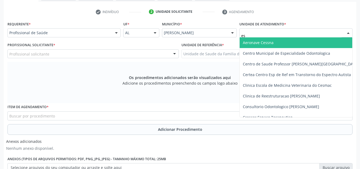
type input "est"
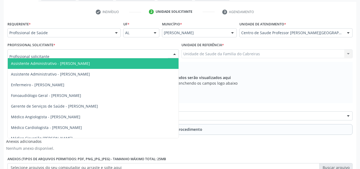
click at [153, 55] on div at bounding box center [93, 53] width 172 height 9
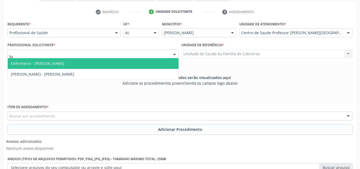
type input "l"
type input "luane"
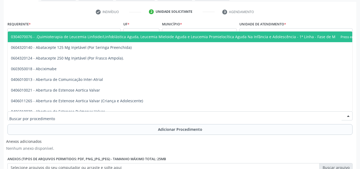
click at [125, 117] on div at bounding box center [179, 115] width 345 height 9
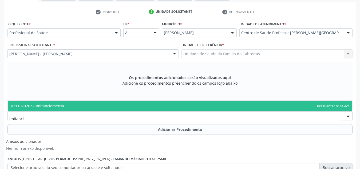
type input "imitancio"
click at [131, 111] on span "0211070203 - Imitanciometria" at bounding box center [180, 106] width 345 height 11
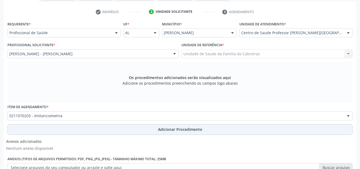
click at [123, 132] on button "Adicionar Procedimento" at bounding box center [179, 129] width 345 height 11
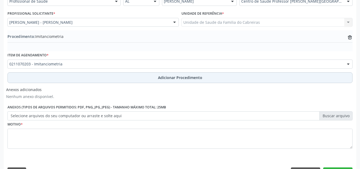
scroll to position [137, 0]
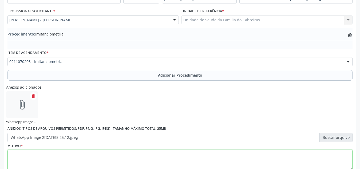
click at [149, 158] on textarea at bounding box center [179, 160] width 345 height 20
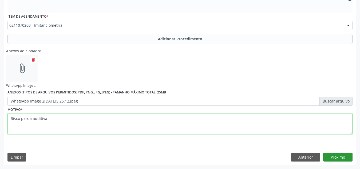
type textarea "Risco perda auditiva"
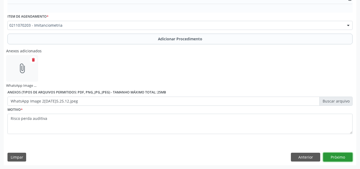
click at [326, 160] on button "Próximo" at bounding box center [338, 157] width 29 height 9
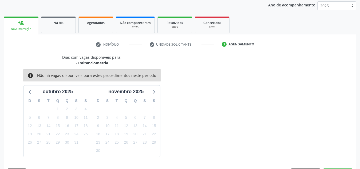
scroll to position [87, 0]
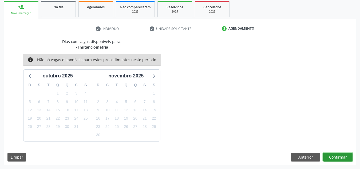
click at [326, 160] on button "Confirmar" at bounding box center [338, 157] width 29 height 9
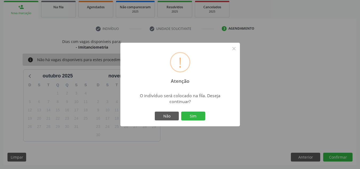
click at [181, 112] on button "Sim" at bounding box center [193, 116] width 24 height 9
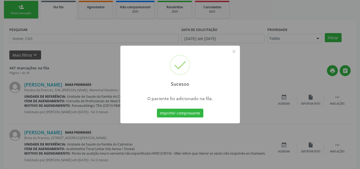
scroll to position [15, 0]
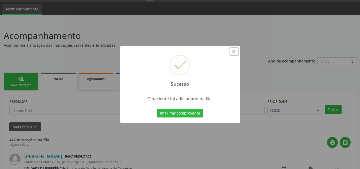
click at [236, 50] on button "×" at bounding box center [234, 51] width 9 height 9
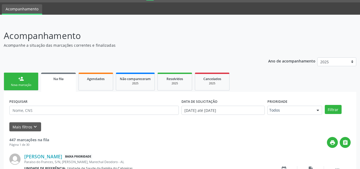
click at [25, 82] on link "person_add Nova marcação" at bounding box center [21, 82] width 35 height 18
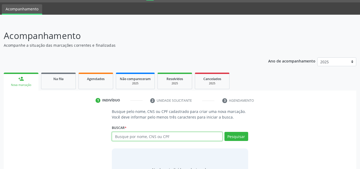
click at [128, 137] on input "text" at bounding box center [167, 136] width 111 height 9
type input "18649499457"
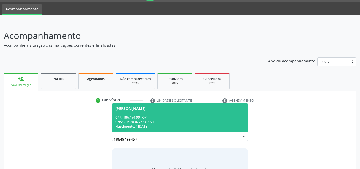
click at [145, 107] on div "Kaique Bernardo Oliveira da Silva" at bounding box center [130, 109] width 30 height 4
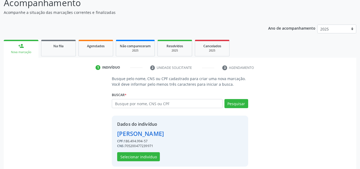
scroll to position [53, 0]
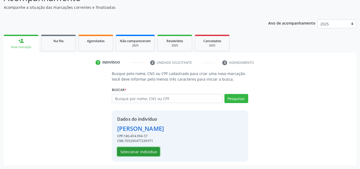
click at [137, 152] on button "Selecionar indivíduo" at bounding box center [138, 151] width 43 height 9
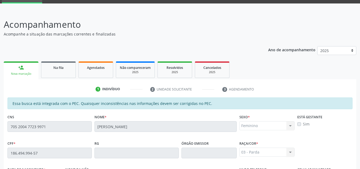
scroll to position [26, 0]
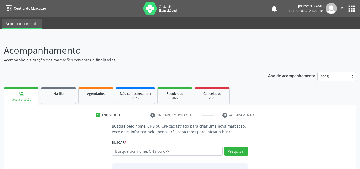
scroll to position [26, 0]
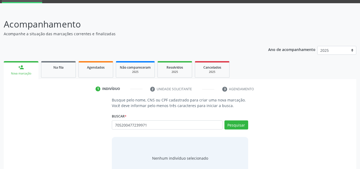
type input "705200477239971"
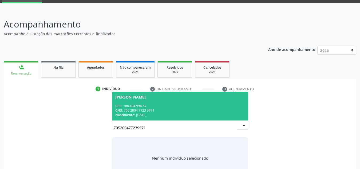
click at [152, 102] on span "Kaique Bernardo Oliveira da Silva CPF: 186.494.994-57 CNS: 705 2004 7723 9971 N…" at bounding box center [180, 106] width 136 height 29
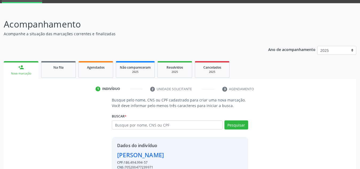
scroll to position [53, 0]
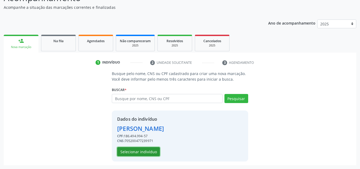
click at [144, 150] on button "Selecionar indivíduo" at bounding box center [138, 151] width 43 height 9
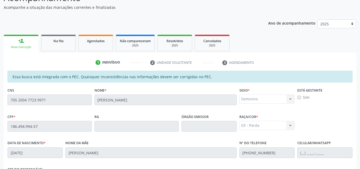
scroll to position [143, 0]
